Goal: Task Accomplishment & Management: Manage account settings

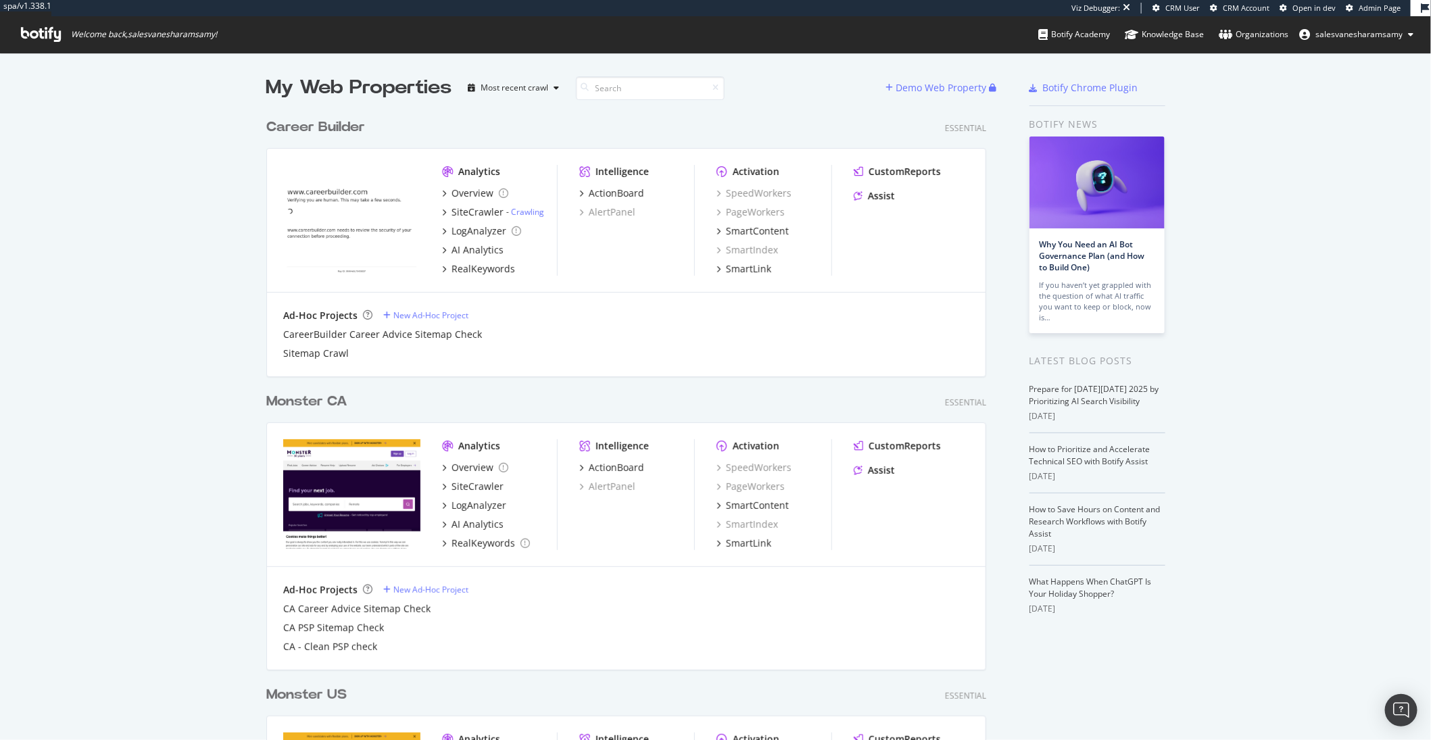
scroll to position [740, 1431]
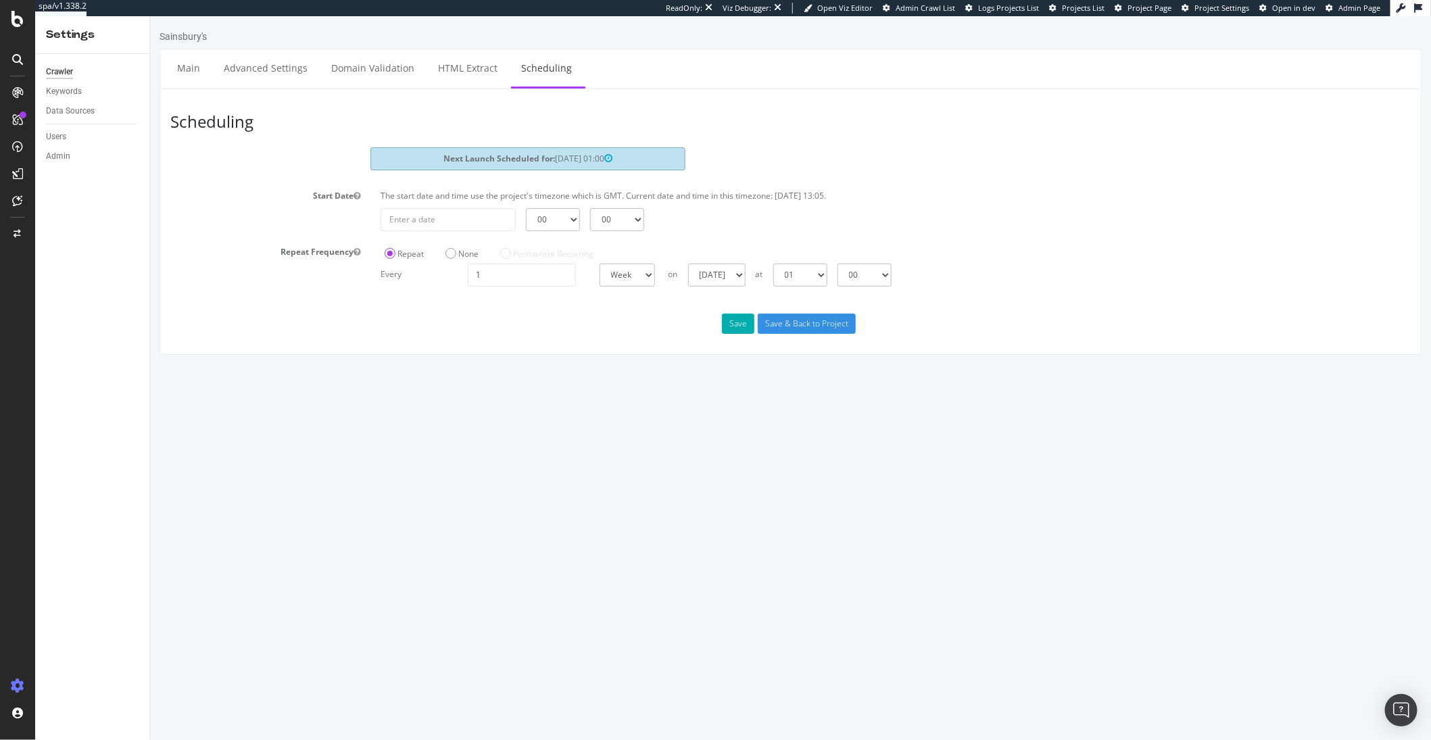
click at [650, 275] on select "Day Week Month" at bounding box center [626, 275] width 55 height 23
click at [745, 272] on select "Sunday Monday Tuesday Wednesday Thursday Friday Saturday" at bounding box center [716, 275] width 57 height 23
type input "2025-10-07"
click at [479, 222] on input "2025-10-07" at bounding box center [447, 219] width 135 height 23
click at [310, 290] on div "Scheduling Next Launch Scheduled for: 2025-10-13 01:00 Start Date The start dat…" at bounding box center [790, 222] width 1262 height 266
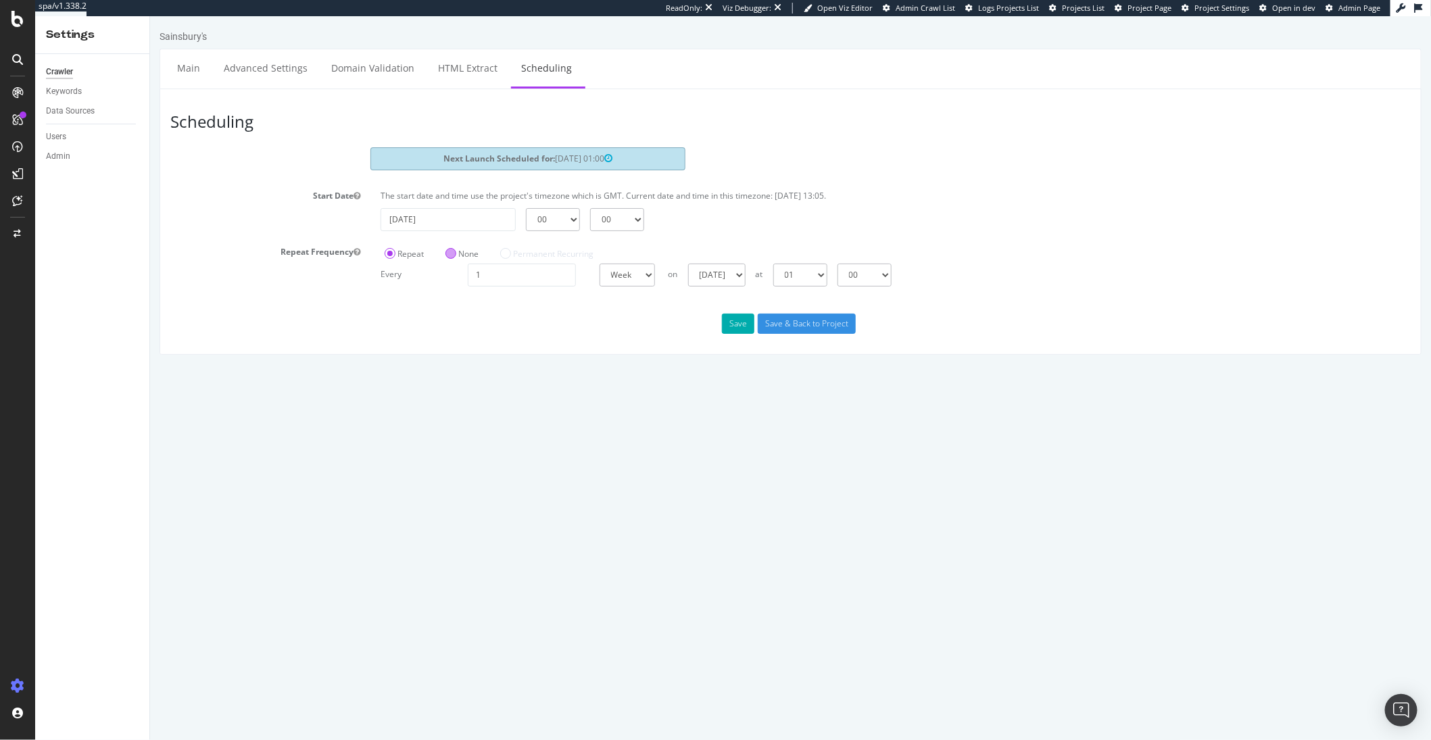
click at [450, 258] on label "None" at bounding box center [461, 253] width 33 height 11
click at [149, 16] on input "None" at bounding box center [149, 16] width 0 height 0
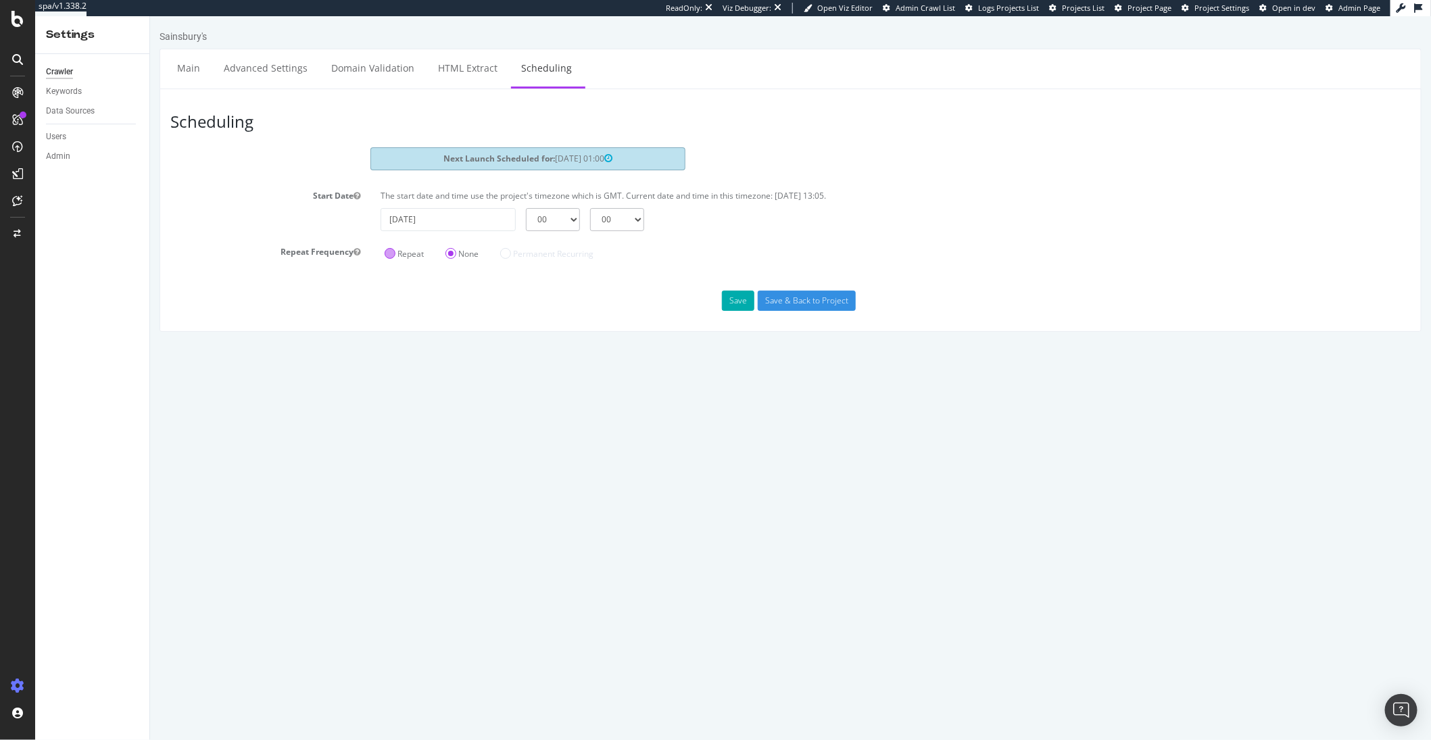
click at [394, 254] on label "Repeat" at bounding box center [403, 253] width 39 height 11
click at [149, 16] on input "Repeat" at bounding box center [149, 16] width 0 height 0
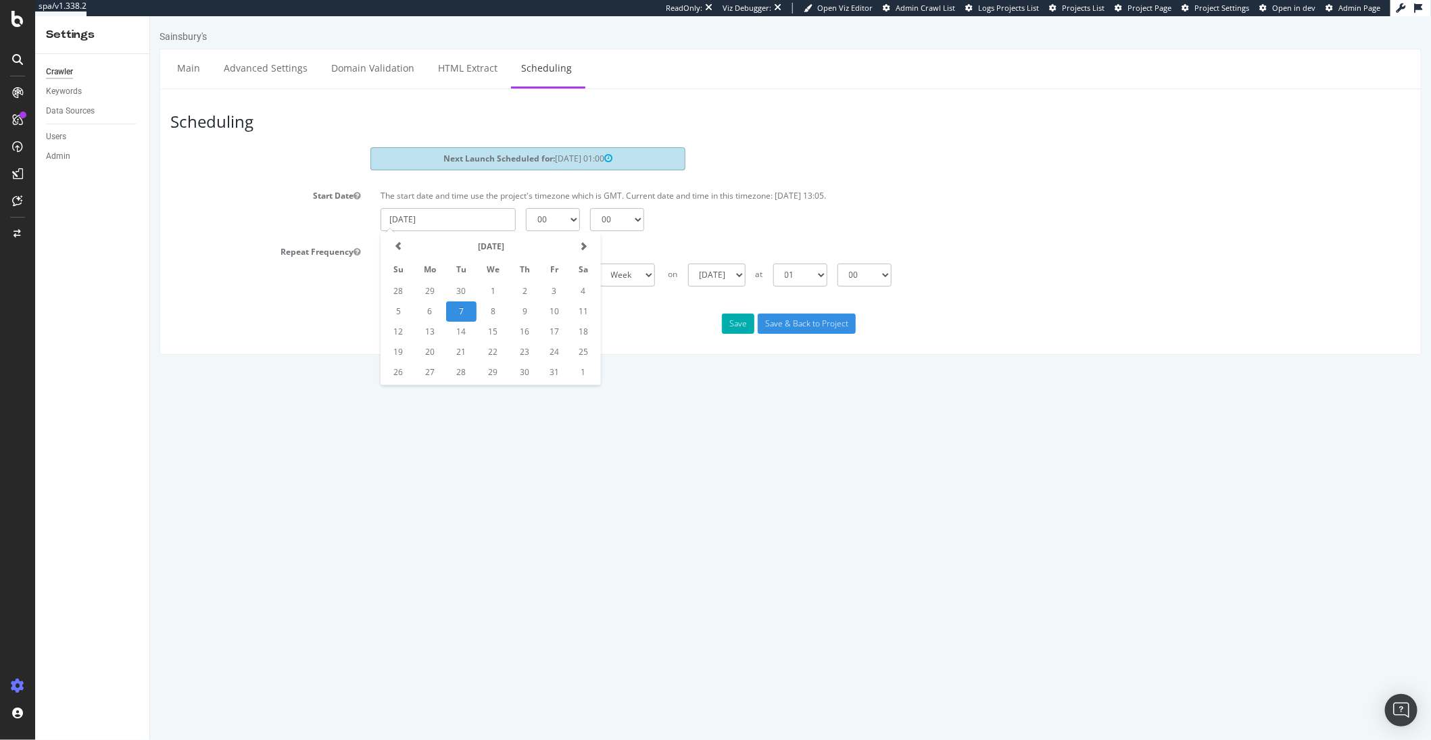
click at [490, 221] on input "2025-10-07" at bounding box center [447, 219] width 135 height 23
click at [754, 215] on div "2025-10-07 00 01 02 03 04 05 06 07 08 09 10 11 12 13 14 15 16 17 18 19 20 21 22…" at bounding box center [895, 219] width 1044 height 23
click at [451, 255] on label "None" at bounding box center [461, 253] width 33 height 11
click at [149, 16] on input "None" at bounding box center [149, 16] width 0 height 0
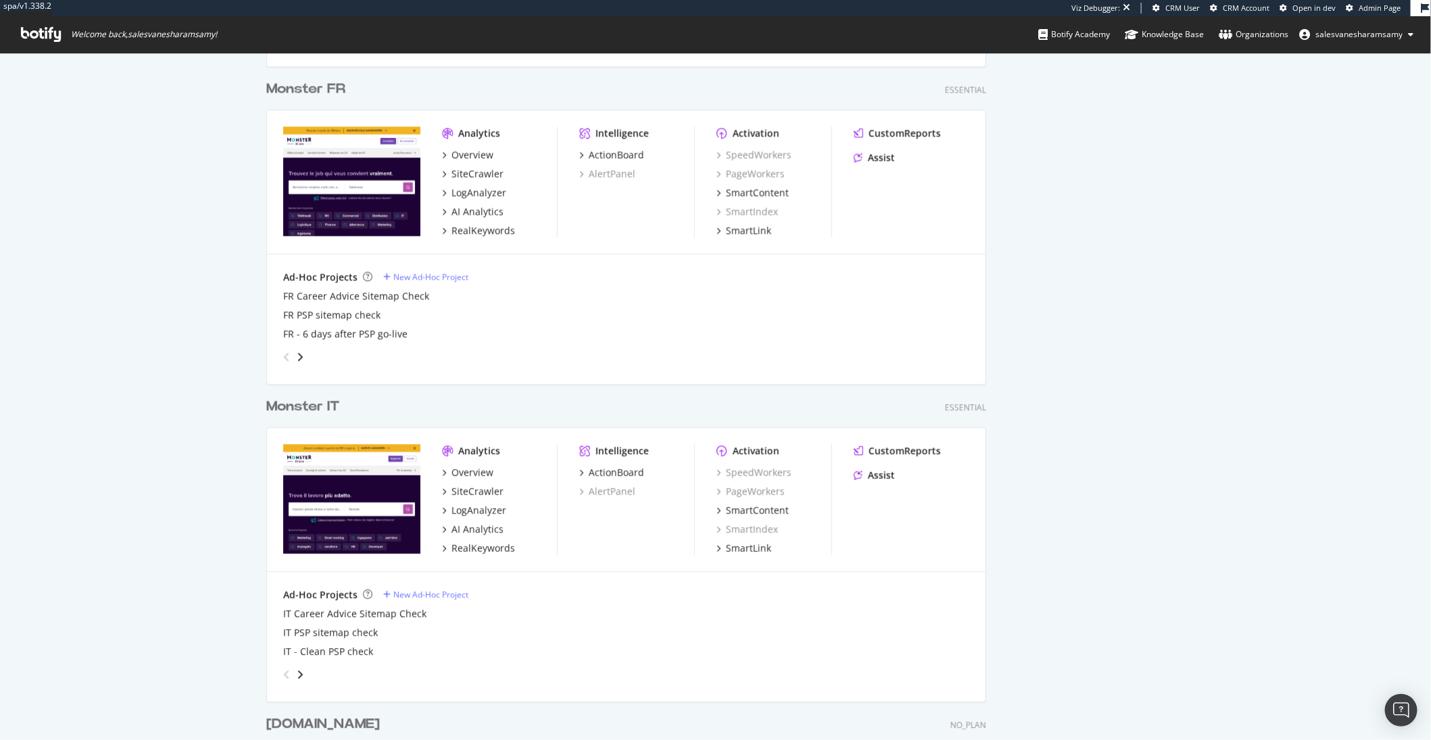
scroll to position [740, 1431]
